Goal: Book appointment/travel/reservation

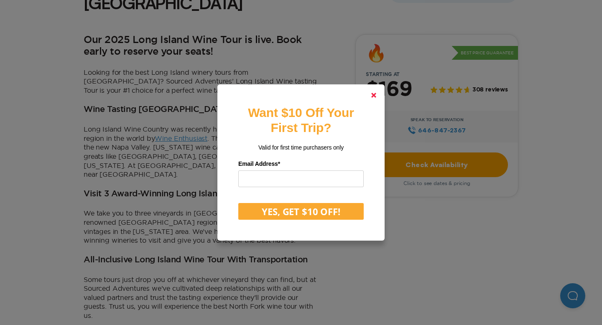
click at [377, 97] on link at bounding box center [374, 95] width 20 height 20
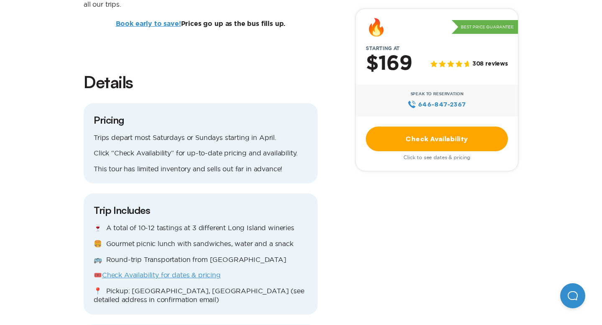
scroll to position [705, 0]
click at [408, 143] on link "Check Availability" at bounding box center [437, 139] width 142 height 25
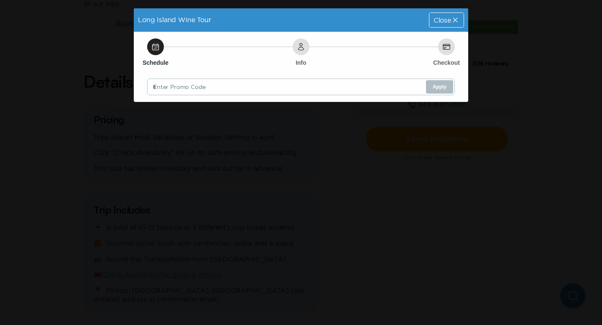
scroll to position [0, 0]
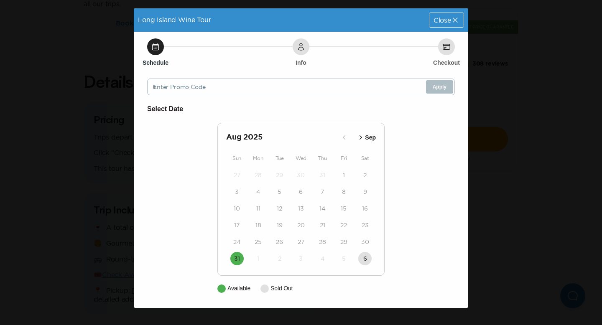
click at [447, 14] on div "Close" at bounding box center [446, 20] width 34 height 14
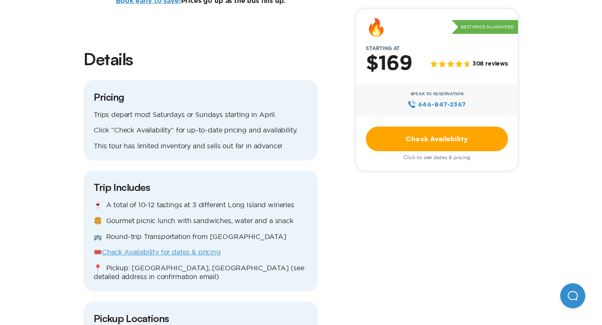
scroll to position [725, 0]
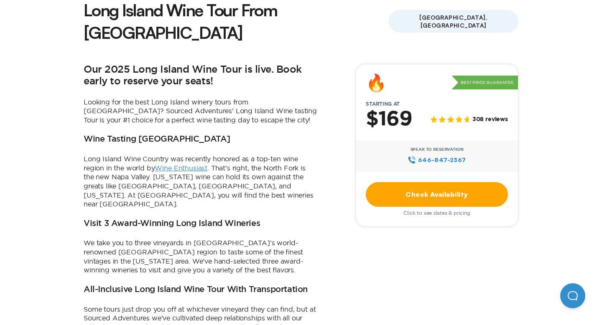
scroll to position [234, 0]
click at [383, 182] on link "Check Availability" at bounding box center [437, 194] width 142 height 25
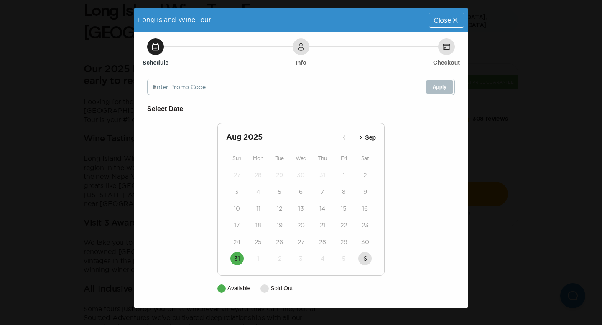
click at [452, 22] on icon at bounding box center [455, 20] width 8 height 8
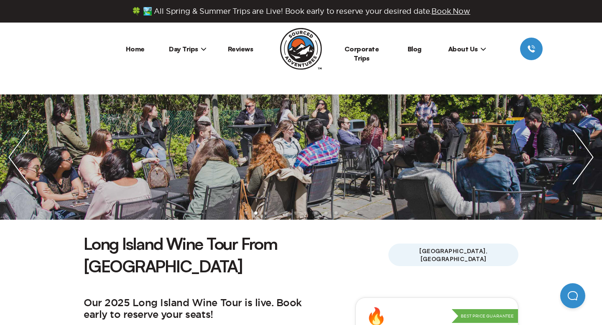
scroll to position [234, 0]
